Goal: Task Accomplishment & Management: Use online tool/utility

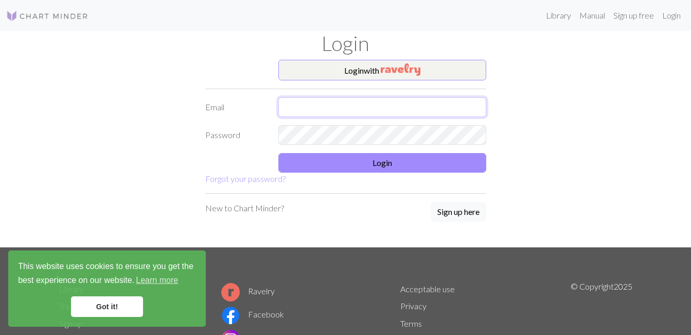
click at [337, 101] on input "text" at bounding box center [383, 107] width 208 height 20
type input "[EMAIL_ADDRESS][DOMAIN_NAME]"
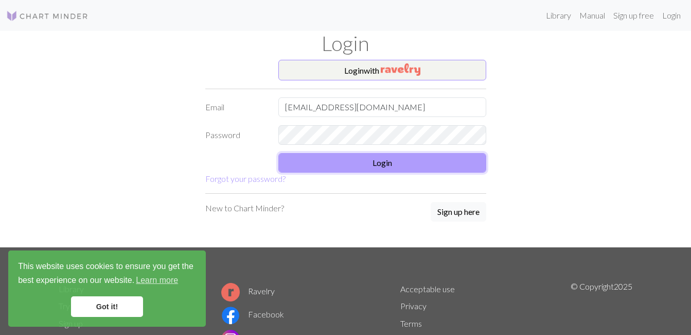
click at [375, 166] on button "Login" at bounding box center [383, 163] width 208 height 20
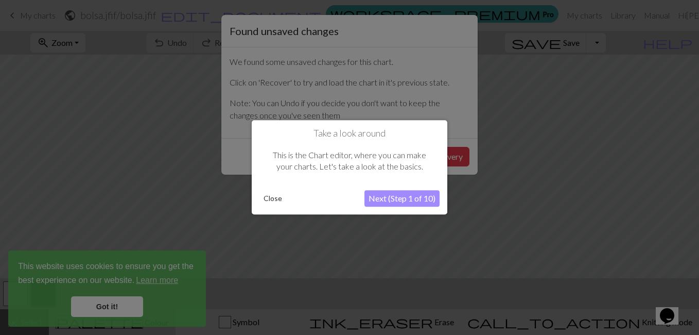
click at [273, 198] on button "Close" at bounding box center [272, 198] width 27 height 15
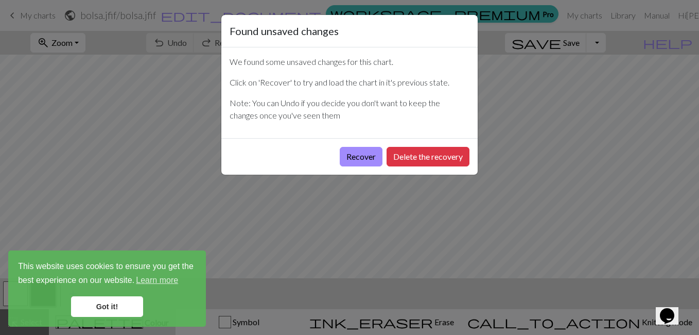
drag, startPoint x: 526, startPoint y: 11, endPoint x: 431, endPoint y: 22, distance: 95.3
click at [431, 22] on div "Found unsaved changes" at bounding box center [349, 31] width 256 height 32
click at [363, 163] on button "Recover" at bounding box center [361, 157] width 43 height 20
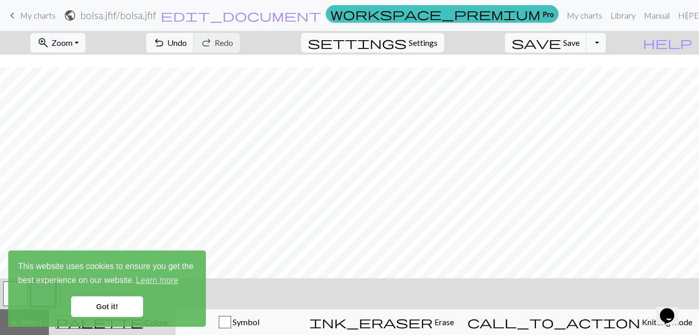
scroll to position [211, 0]
click at [139, 306] on link "Got it!" at bounding box center [107, 306] width 72 height 21
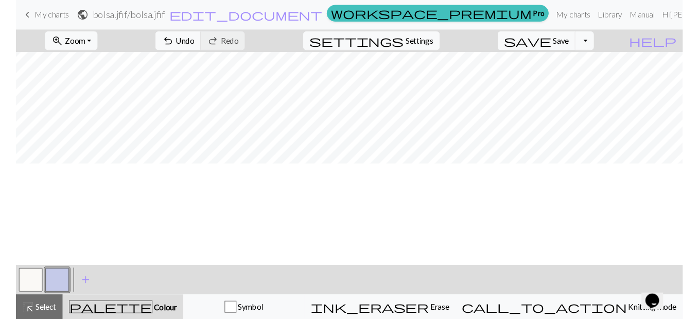
scroll to position [0, 0]
